Goal: Task Accomplishment & Management: Manage account settings

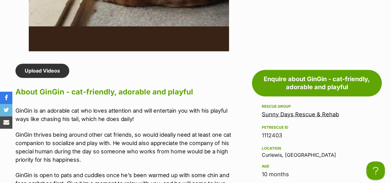
scroll to position [488, 0]
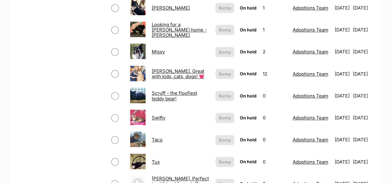
scroll to position [432, 0]
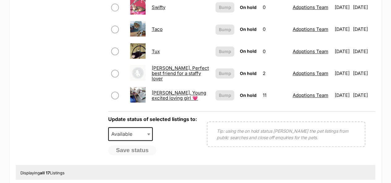
click at [149, 52] on td "Tux" at bounding box center [180, 51] width 63 height 21
click at [153, 53] on link "Tux" at bounding box center [156, 51] width 8 height 6
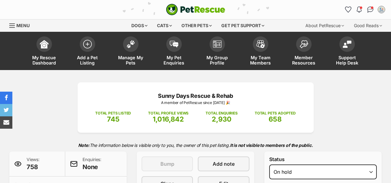
select select "other"
